Goal: Transaction & Acquisition: Purchase product/service

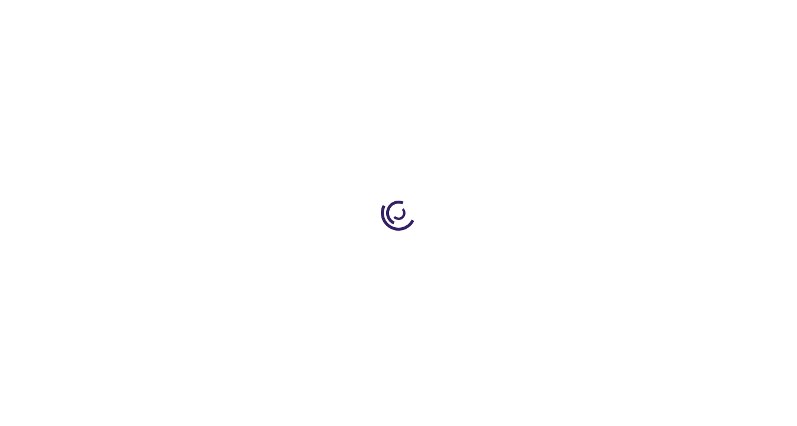
select select "US"
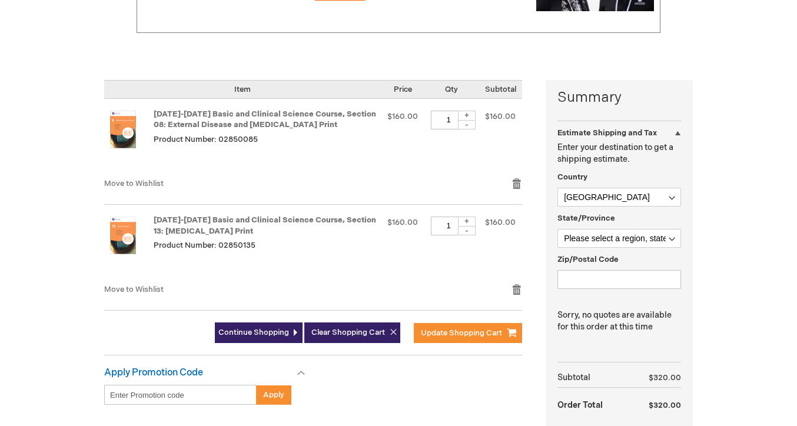
scroll to position [222, 0]
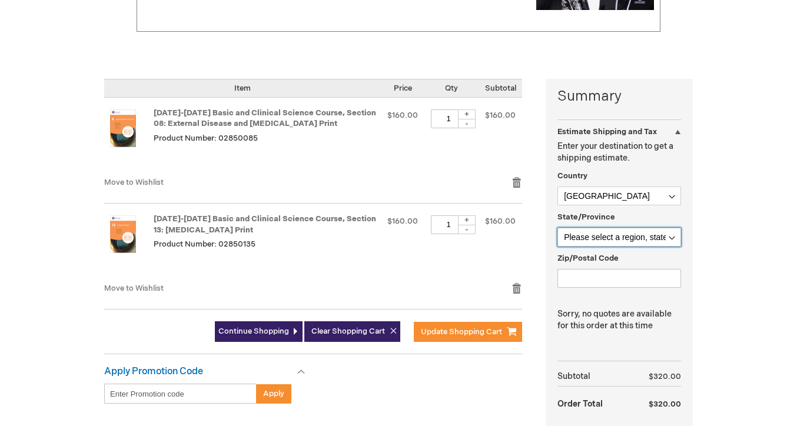
select select "12"
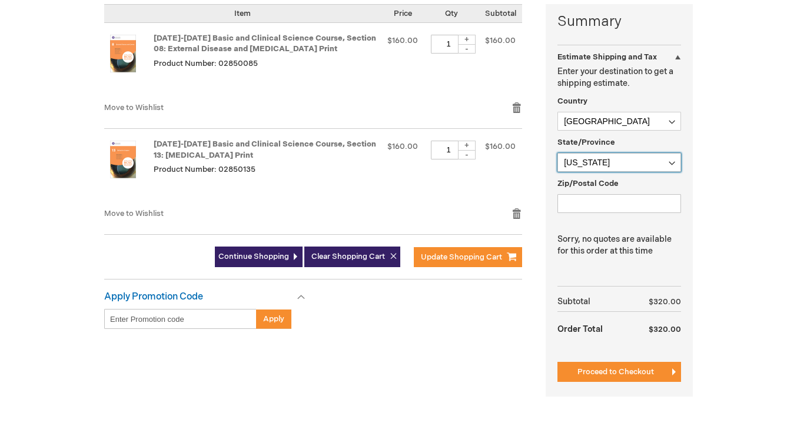
scroll to position [297, 0]
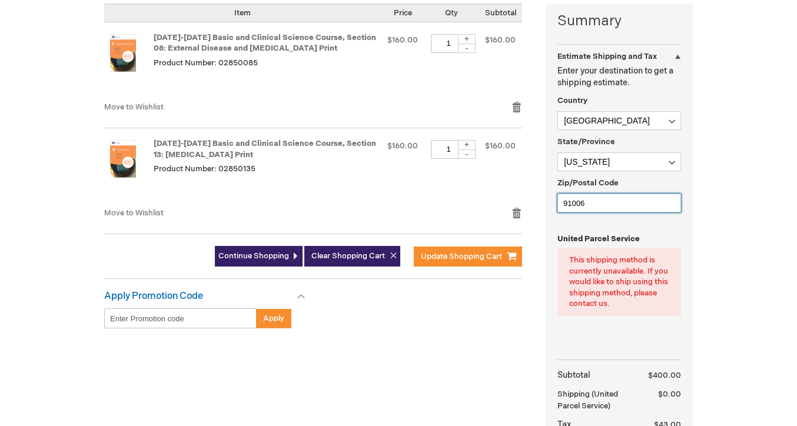
click at [652, 194] on input "91006" at bounding box center [619, 203] width 124 height 19
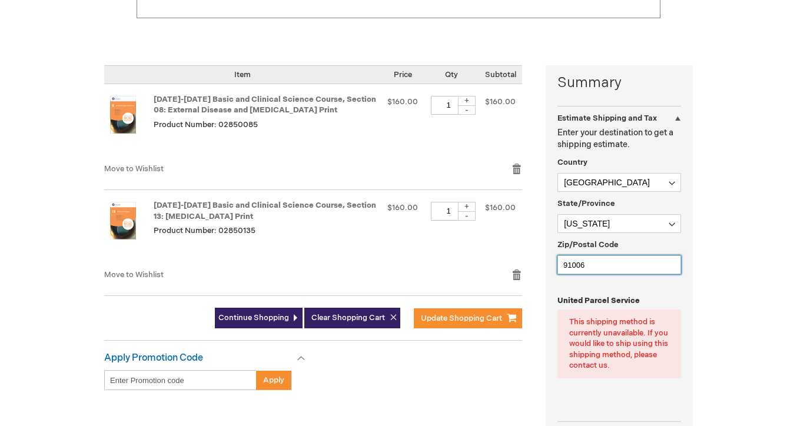
scroll to position [233, 0]
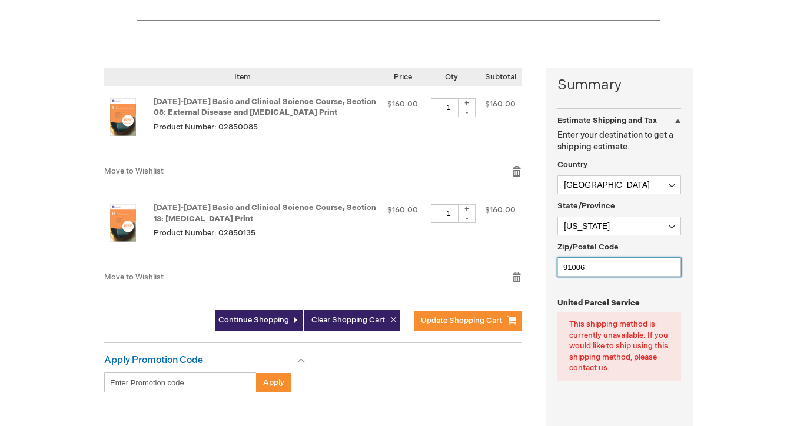
type input "91006"
click at [675, 108] on div "Estimate Shipping and Tax" at bounding box center [619, 117] width 124 height 18
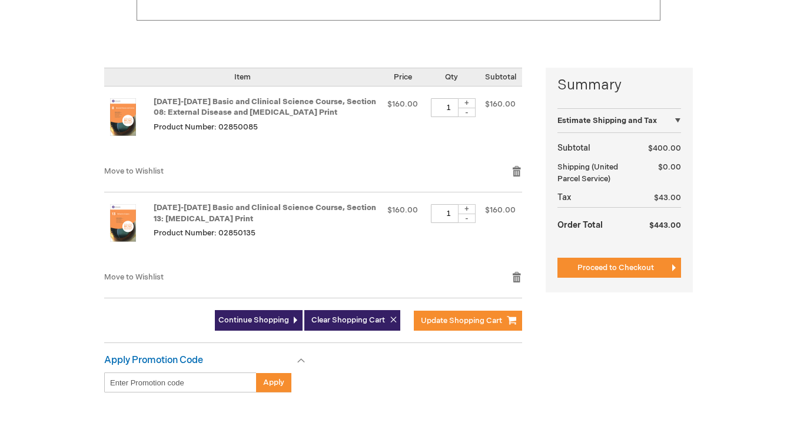
click at [677, 108] on div "Estimate Shipping and Tax" at bounding box center [619, 117] width 124 height 18
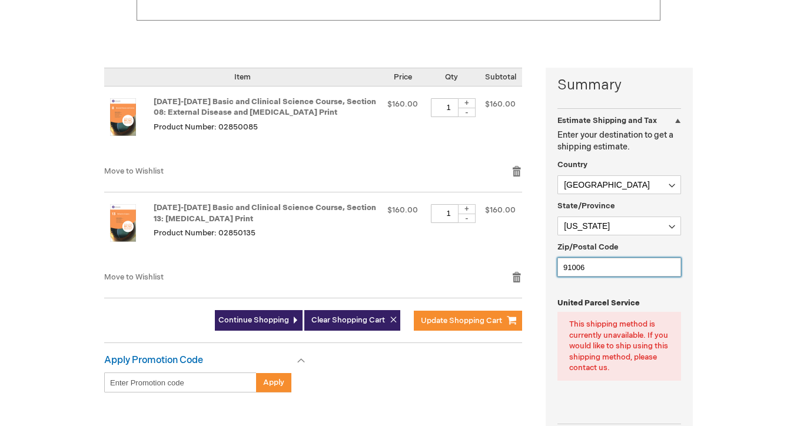
click at [615, 258] on input "91006" at bounding box center [619, 267] width 124 height 19
click at [622, 328] on div "This shipping method is currently unavailable. If you would like to ship using …" at bounding box center [619, 346] width 100 height 55
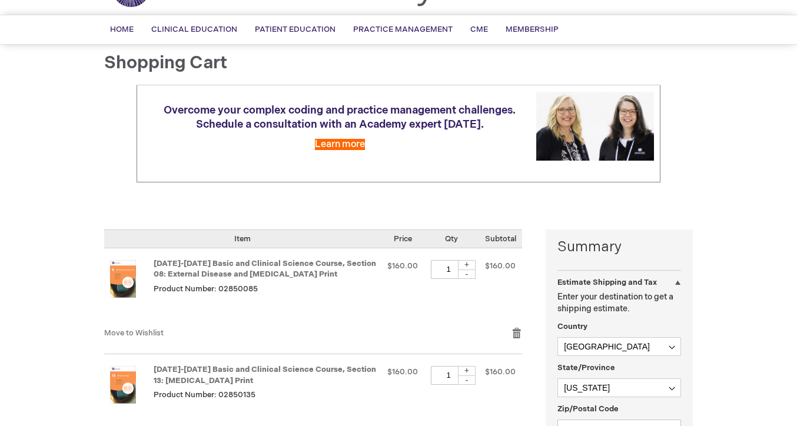
scroll to position [73, 0]
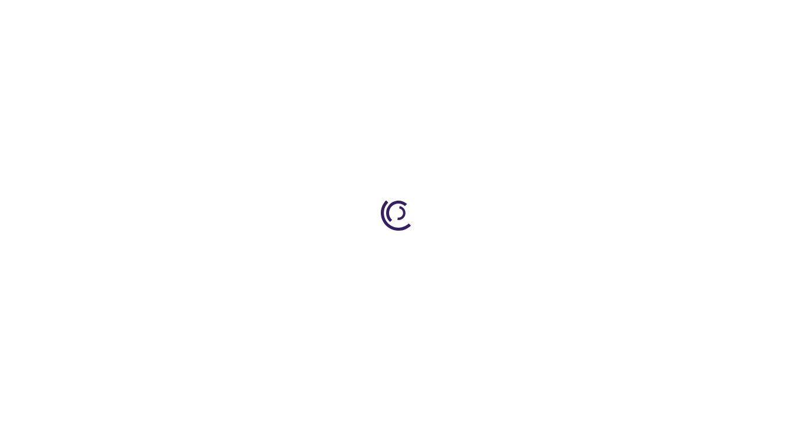
select select "US"
select select "12"
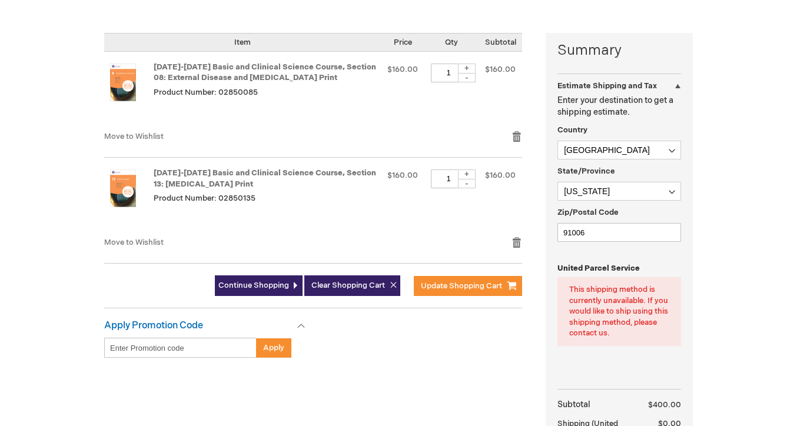
scroll to position [282, 0]
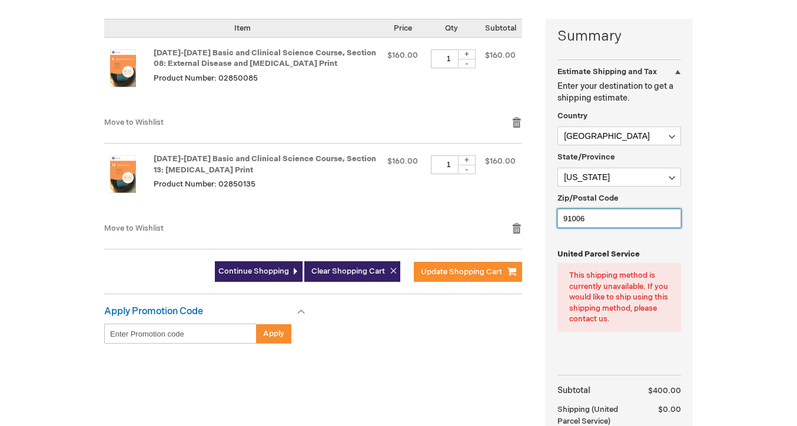
click at [667, 209] on input "91006" at bounding box center [619, 218] width 124 height 19
click at [670, 209] on input "91006" at bounding box center [619, 218] width 124 height 19
click at [611, 209] on input "91006" at bounding box center [619, 218] width 124 height 19
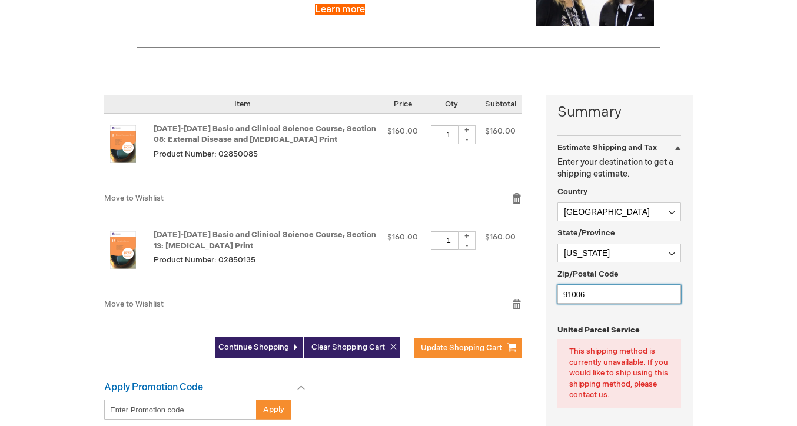
scroll to position [142, 0]
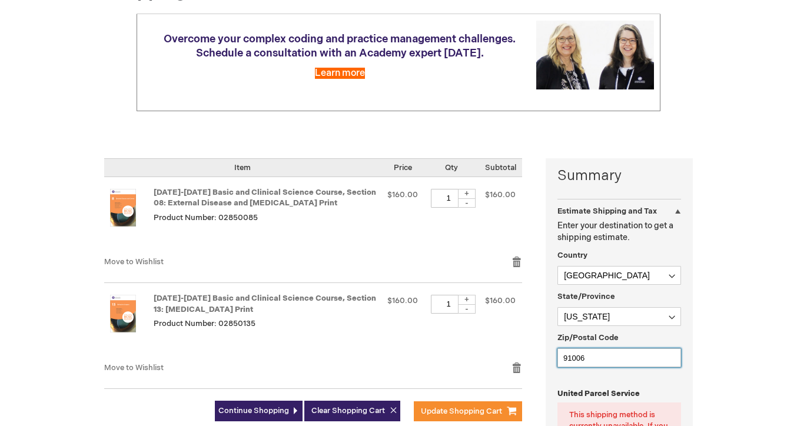
click at [606, 348] on input "91006" at bounding box center [619, 357] width 124 height 19
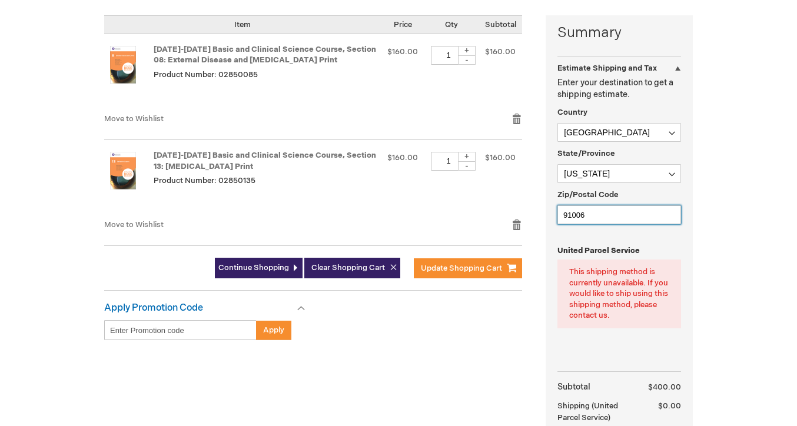
scroll to position [296, 0]
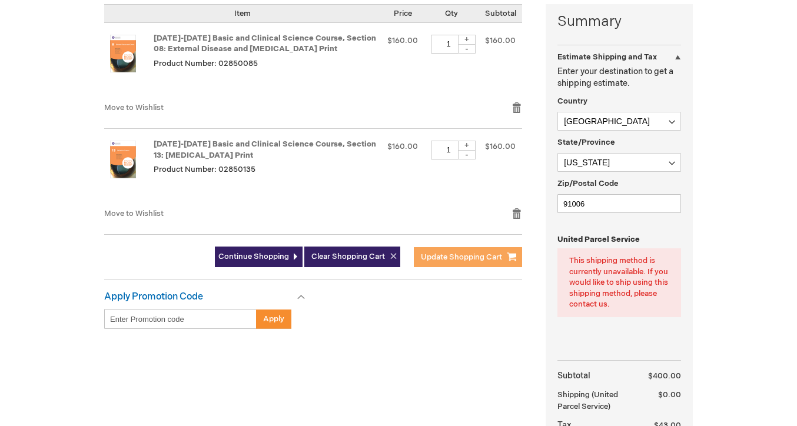
click at [478, 252] on span "Update Shopping Cart" at bounding box center [461, 256] width 81 height 9
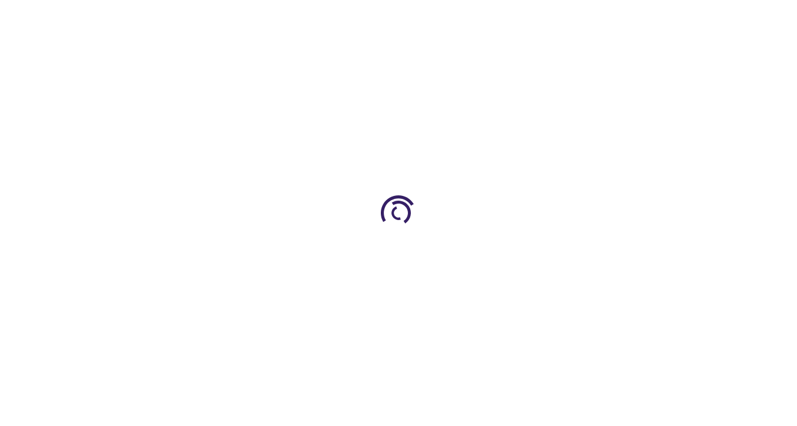
select select "US"
select select "12"
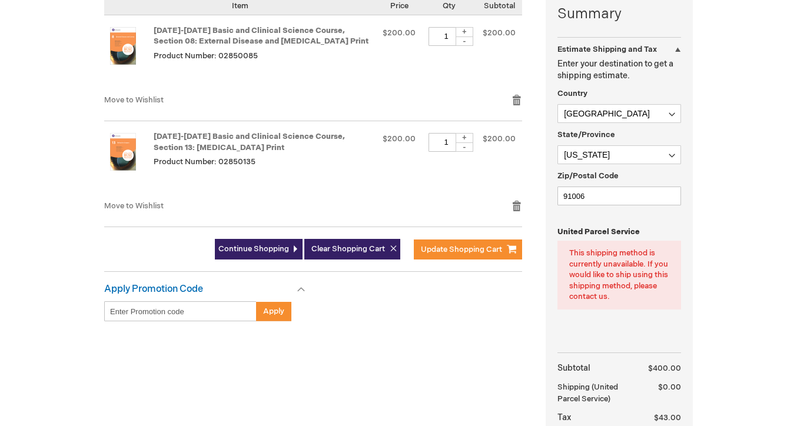
scroll to position [305, 0]
click at [611, 258] on div "This shipping method is currently unavailable. If you would like to ship using …" at bounding box center [619, 274] width 100 height 55
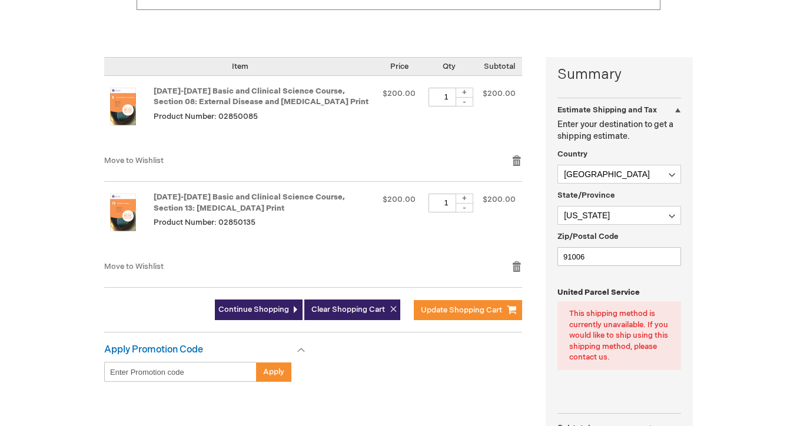
scroll to position [244, 0]
select select "BR"
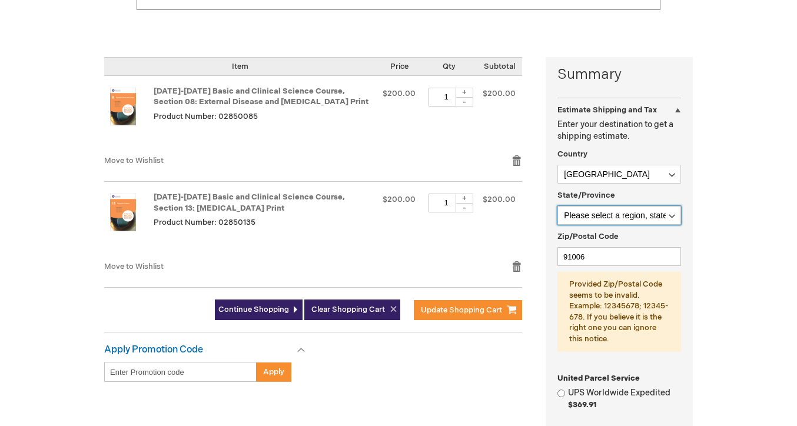
select select "511"
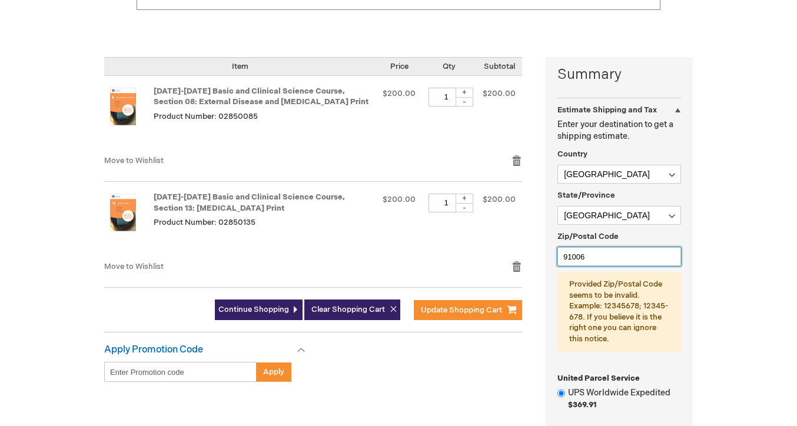
drag, startPoint x: 594, startPoint y: 242, endPoint x: 497, endPoint y: 240, distance: 97.1
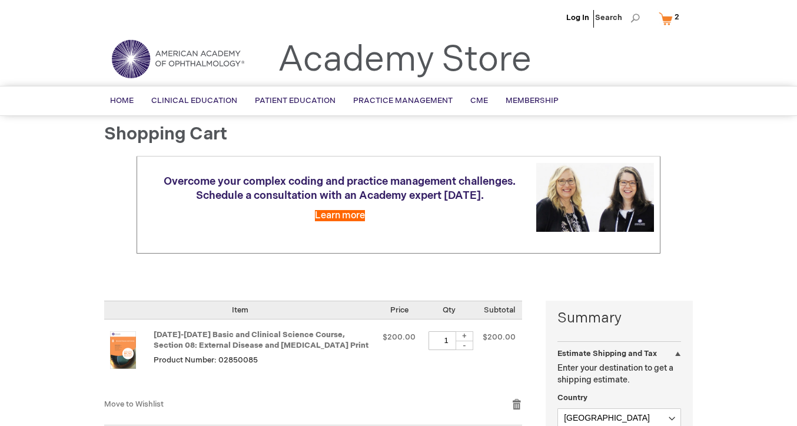
scroll to position [0, 0]
type input "71680372"
click at [584, 17] on link "Log In" at bounding box center [577, 17] width 23 height 9
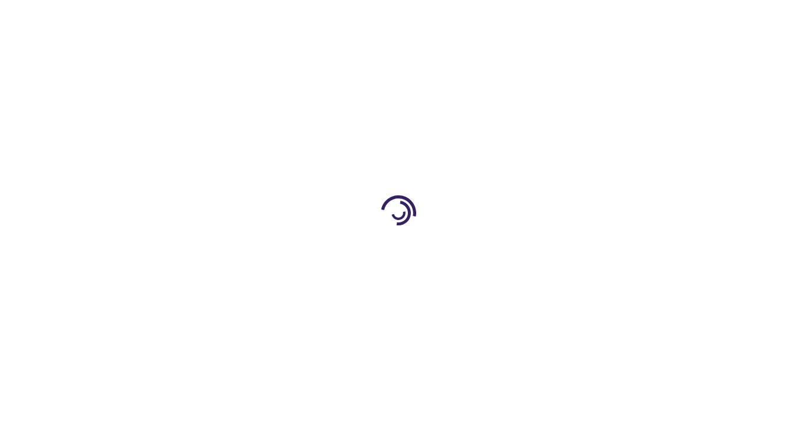
select select "BR"
select select "511"
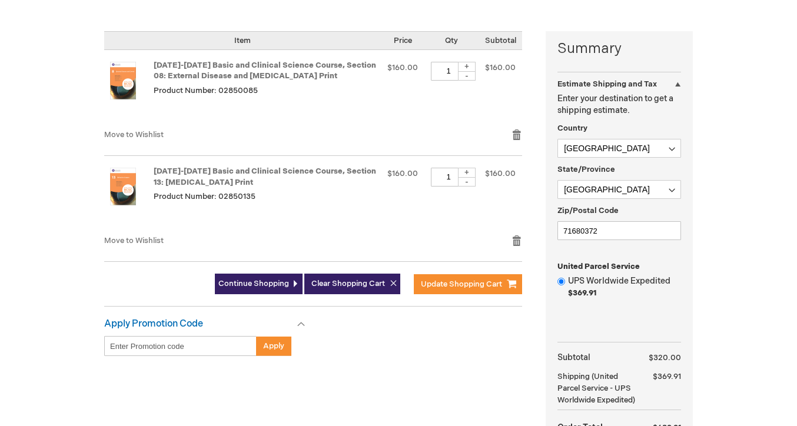
scroll to position [272, 0]
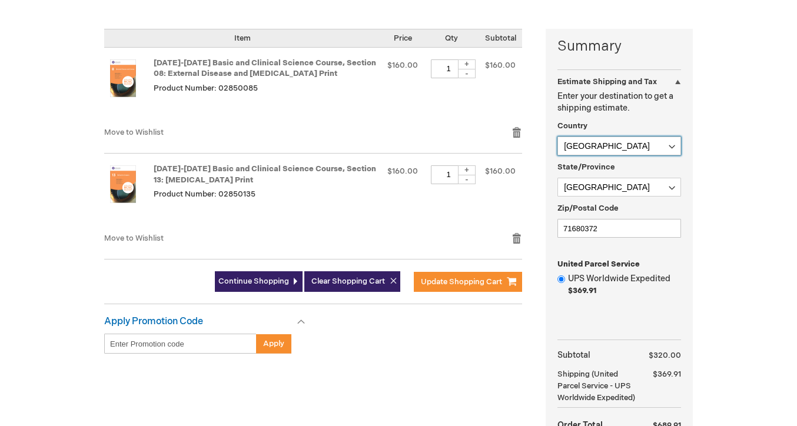
select select "US"
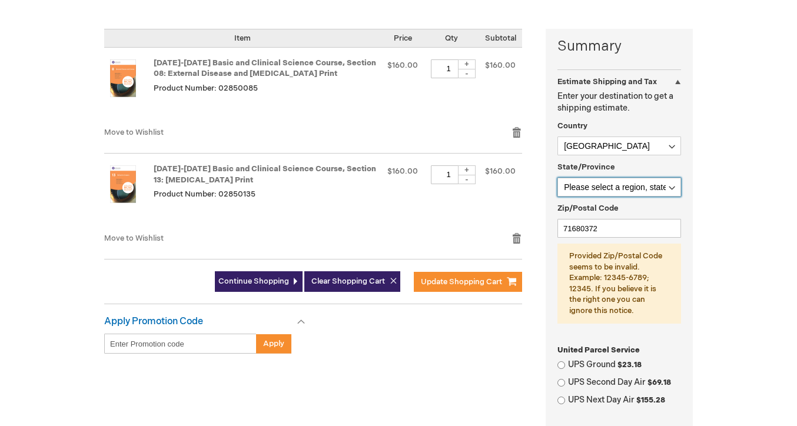
select select "12"
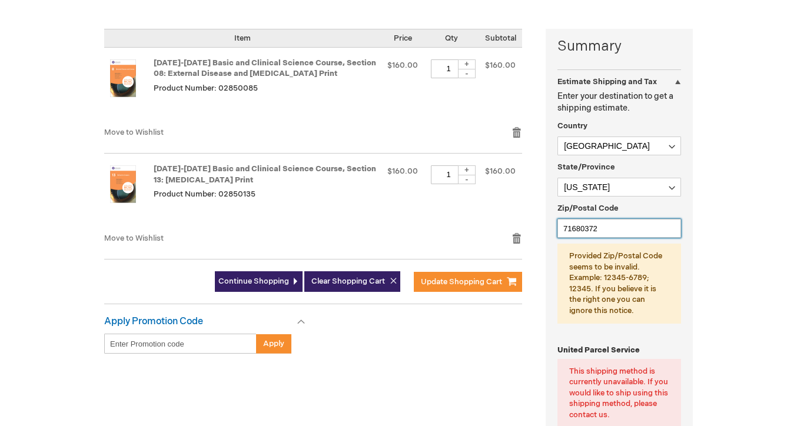
drag, startPoint x: 615, startPoint y: 208, endPoint x: 471, endPoint y: 207, distance: 144.1
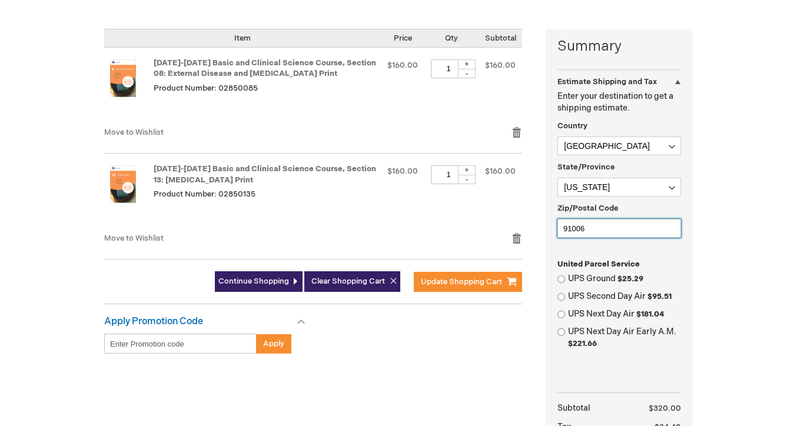
type input "91006"
click at [561, 293] on input "UPS Second Day Air $95.51" at bounding box center [561, 297] width 8 height 8
radio input "true"
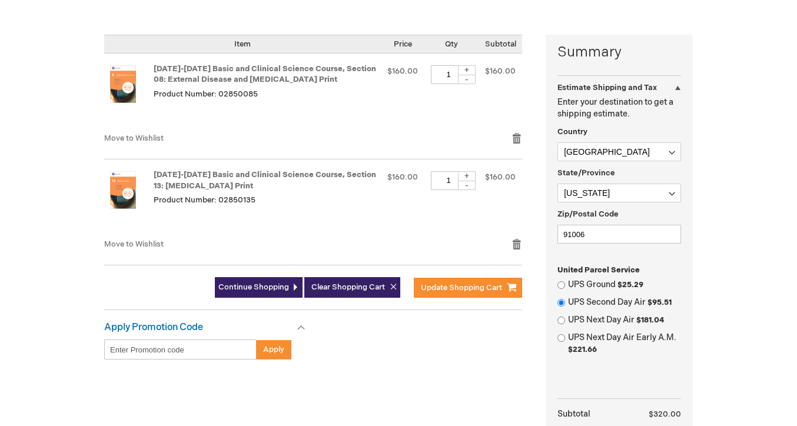
scroll to position [265, 0]
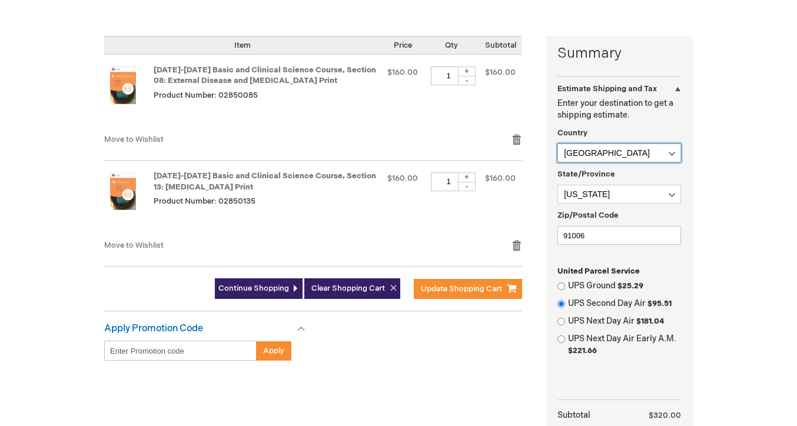
select select "BR"
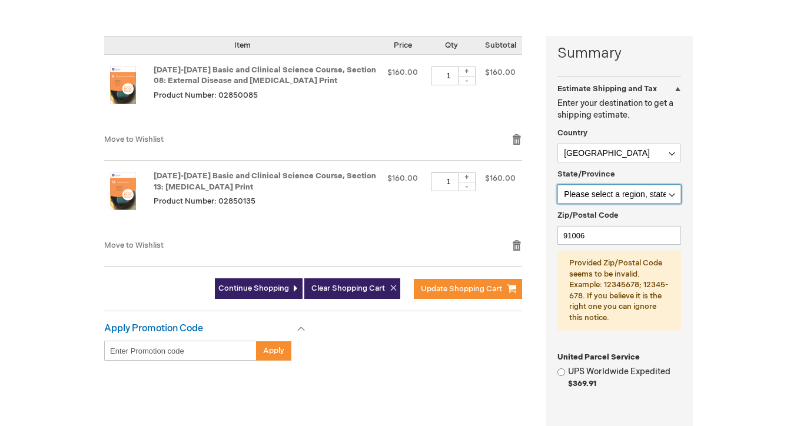
select select "511"
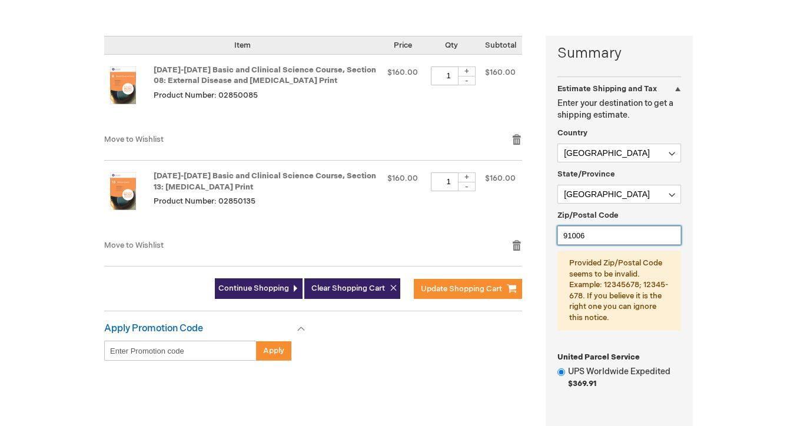
drag, startPoint x: 591, startPoint y: 219, endPoint x: 503, endPoint y: 219, distance: 88.2
click at [503, 219] on div "Summary Estimate Shipping and Tax Estimate Shipping and Tax Enter your destinat…" at bounding box center [398, 318] width 588 height 564
type input "71680372"
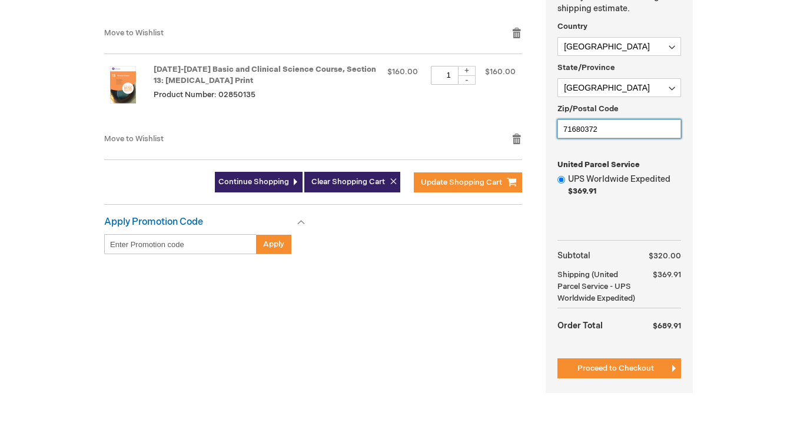
scroll to position [382, 0]
